Goal: Complete application form

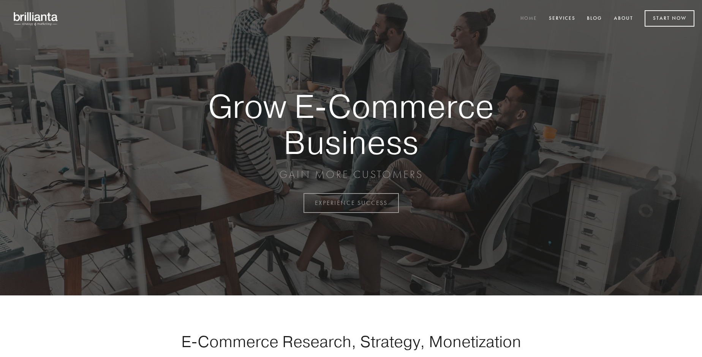
scroll to position [1991, 0]
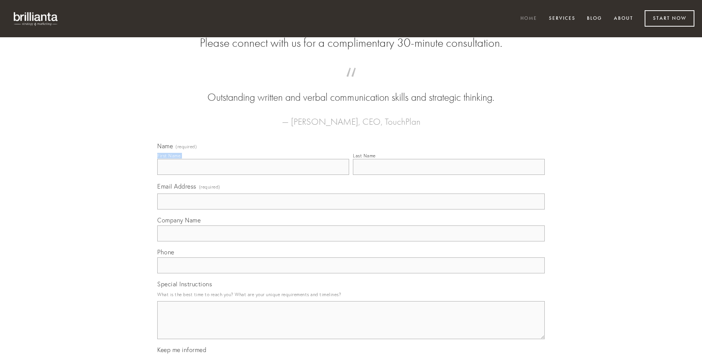
type input "[PERSON_NAME]"
click at [449, 175] on input "Last Name" at bounding box center [449, 167] width 192 height 16
type input "[PERSON_NAME]"
click at [351, 209] on input "Email Address (required)" at bounding box center [350, 201] width 387 height 16
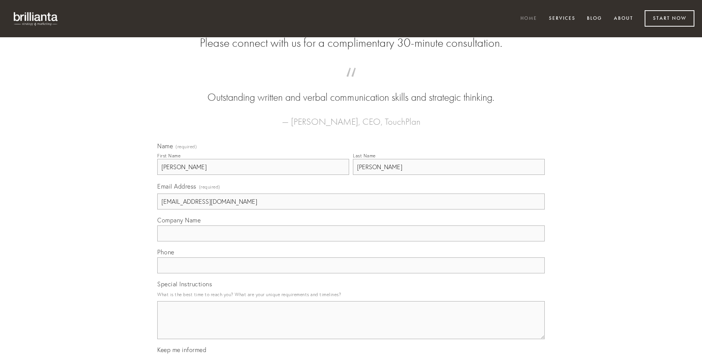
type input "[EMAIL_ADDRESS][DOMAIN_NAME]"
click at [351, 241] on input "Company Name" at bounding box center [350, 233] width 387 height 16
type input "vulpes"
click at [351, 273] on input "text" at bounding box center [350, 265] width 387 height 16
click at [351, 327] on textarea "Special Instructions" at bounding box center [350, 320] width 387 height 38
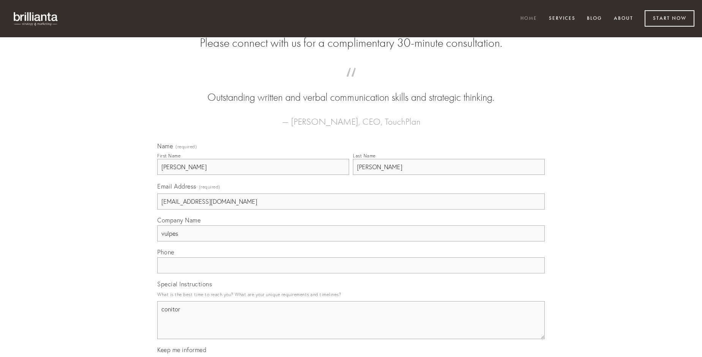
type textarea "conitor"
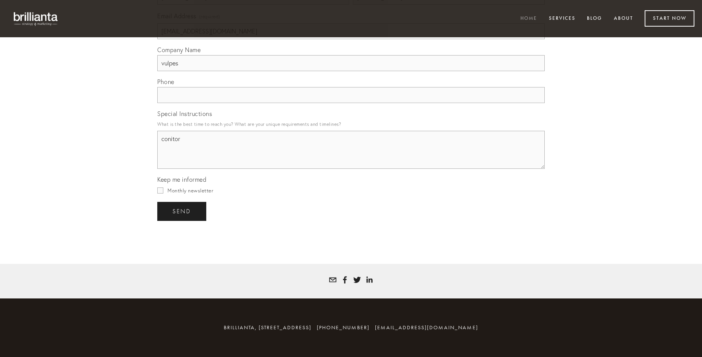
click at [182, 211] on span "send" at bounding box center [181, 211] width 19 height 7
